Goal: Information Seeking & Learning: Check status

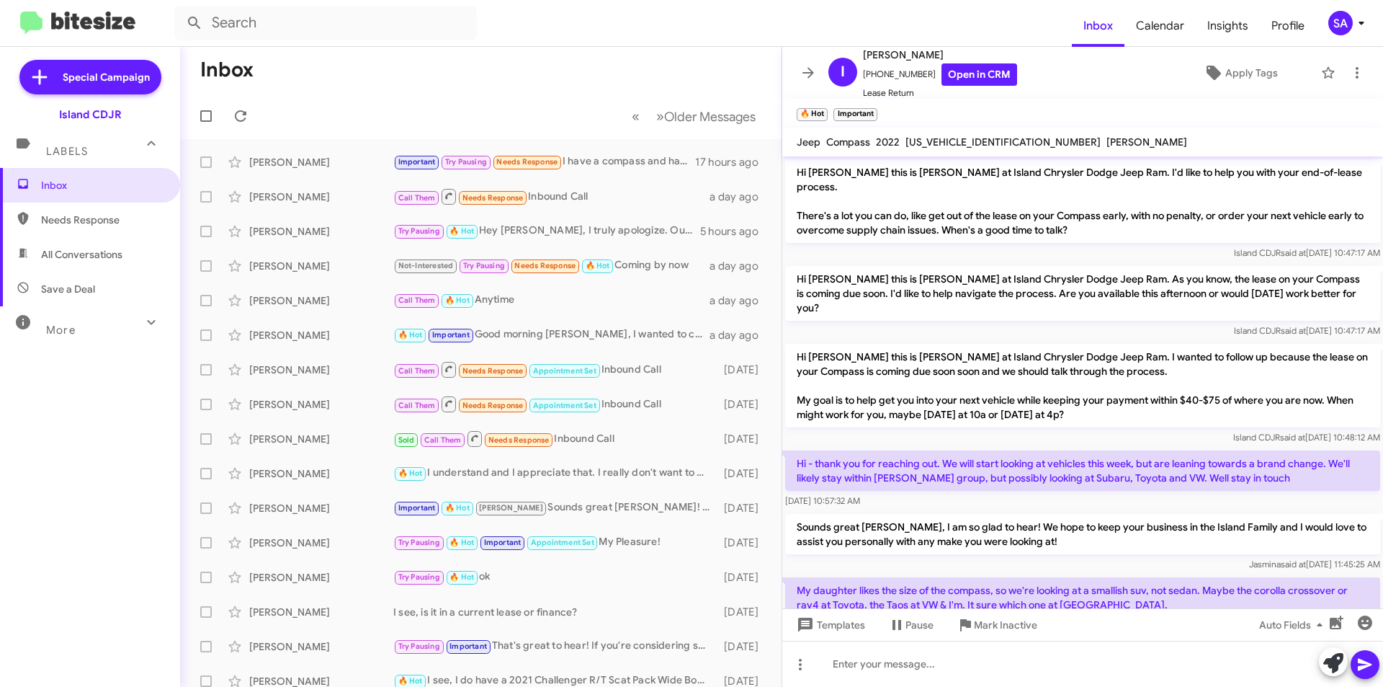
scroll to position [240, 0]
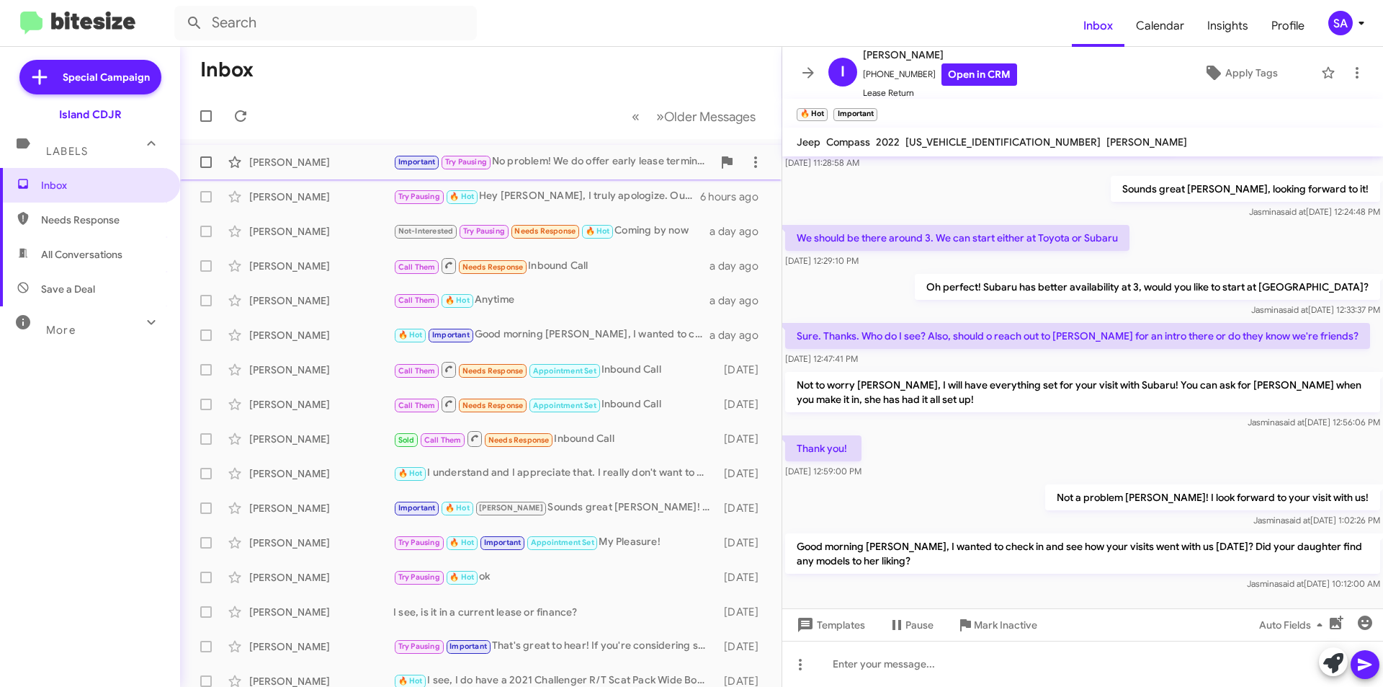
click at [337, 158] on div "[PERSON_NAME]" at bounding box center [321, 162] width 144 height 14
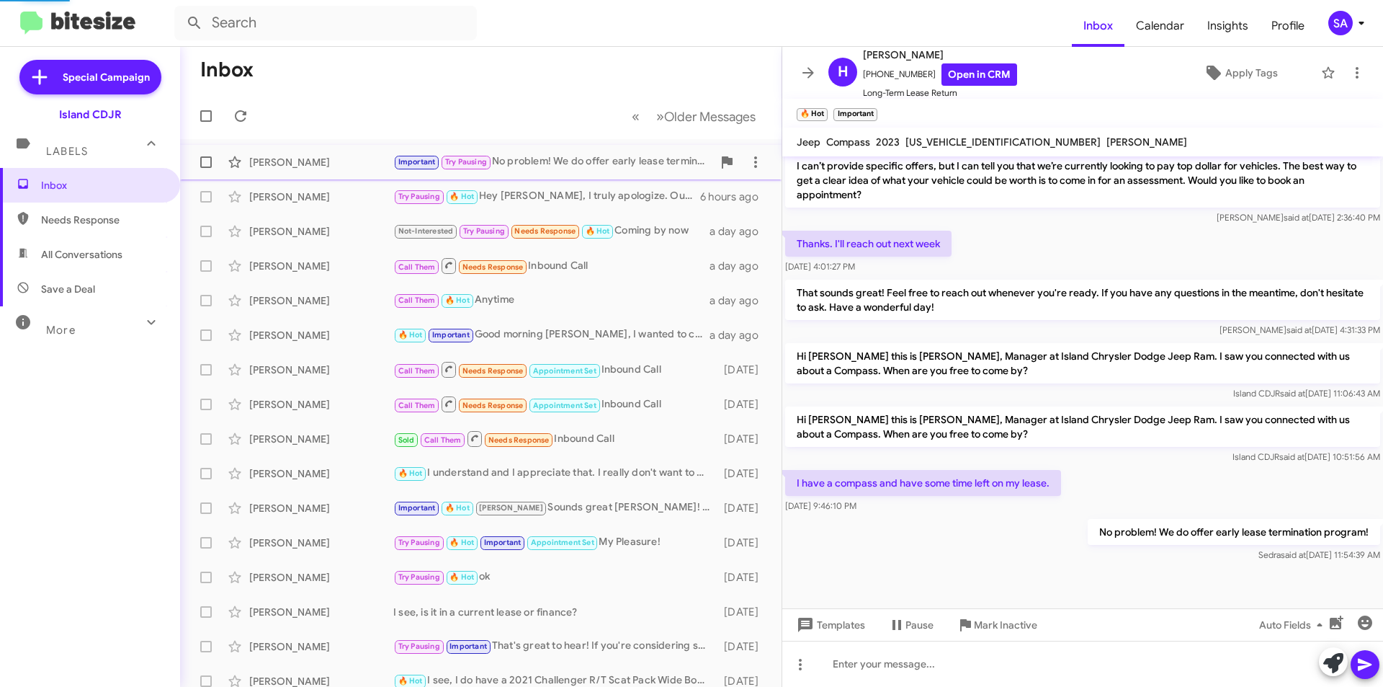
scroll to position [309, 0]
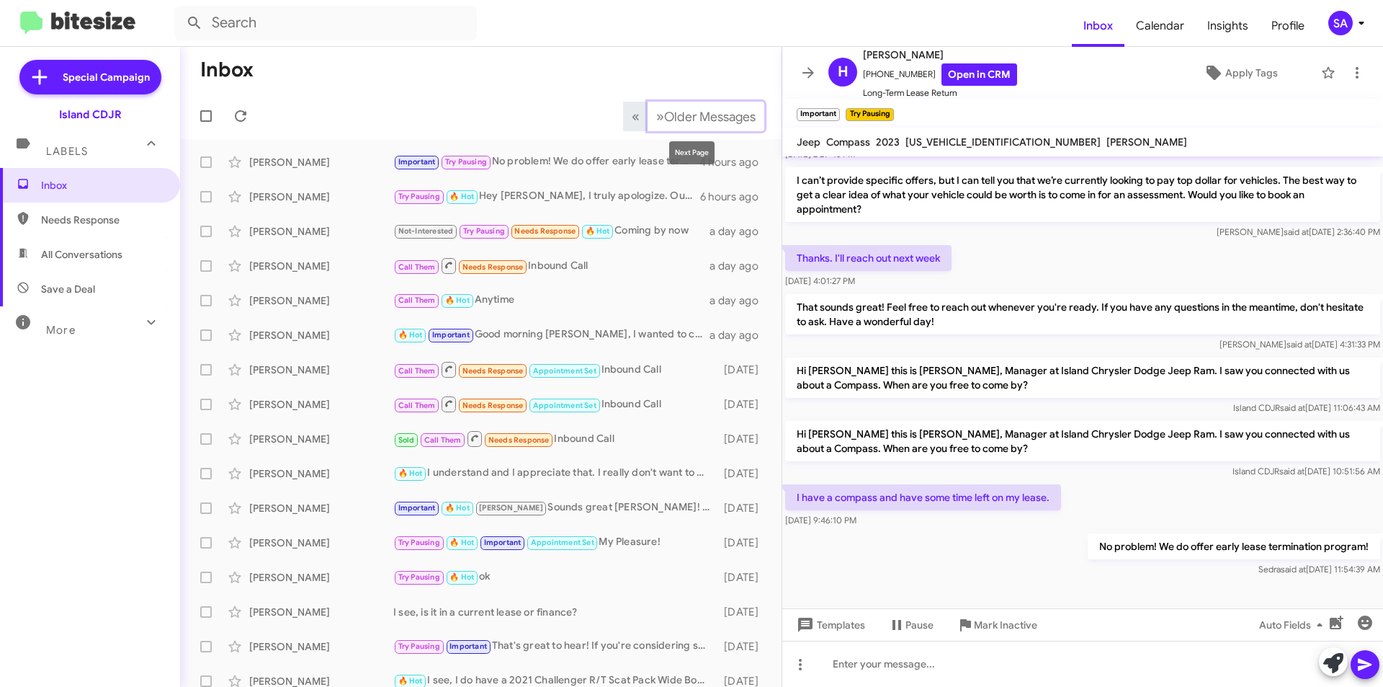
click at [627, 118] on ul "« Previous » Next Older Messages" at bounding box center [694, 117] width 141 height 30
click at [648, 114] on button "» Next Older Messages" at bounding box center [706, 117] width 117 height 30
